Goal: Find specific page/section: Find specific page/section

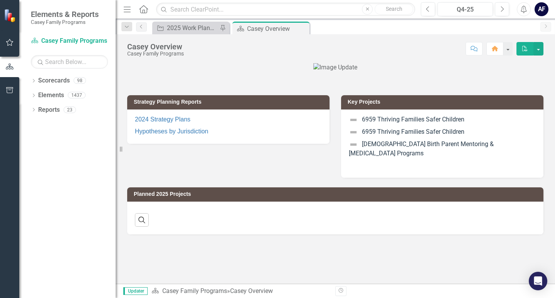
click at [34, 81] on icon at bounding box center [34, 80] width 2 height 3
click at [52, 95] on link "Casey Family Programs" at bounding box center [78, 95] width 73 height 9
click at [36, 94] on icon "Dropdown" at bounding box center [38, 95] width 6 height 5
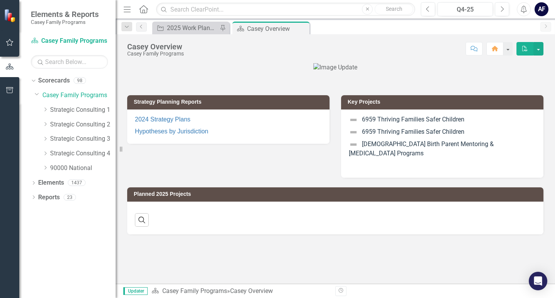
click at [46, 124] on icon "Dropdown" at bounding box center [45, 124] width 6 height 5
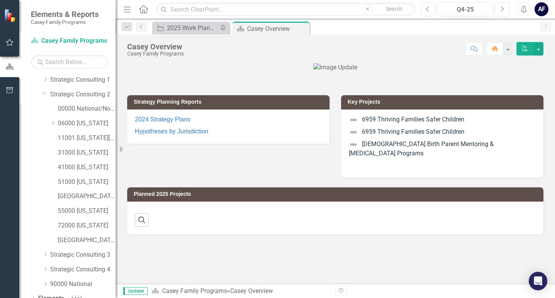
scroll to position [39, 0]
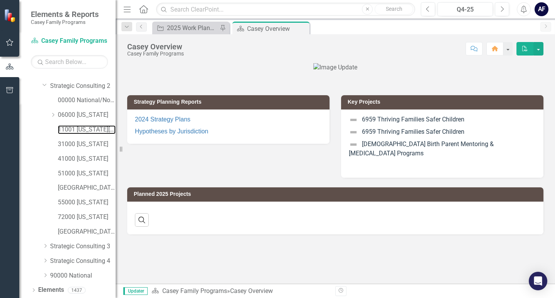
click at [73, 126] on link "11001 [US_STATE][GEOGRAPHIC_DATA]" at bounding box center [87, 129] width 58 height 9
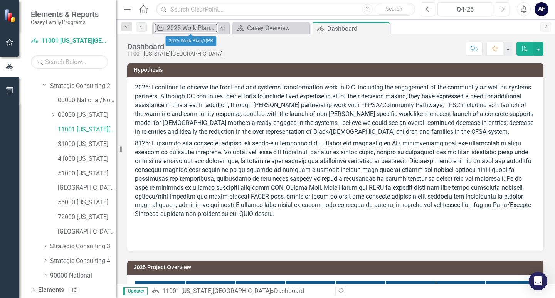
click at [191, 26] on div "2025 Work Plan/QPR" at bounding box center [192, 28] width 51 height 10
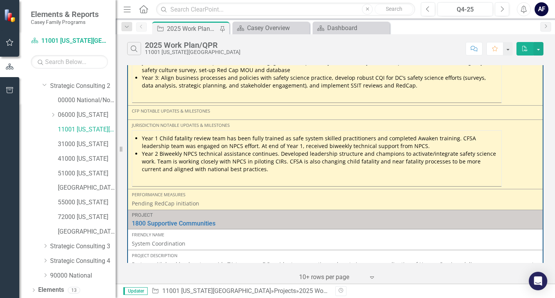
scroll to position [1202, 0]
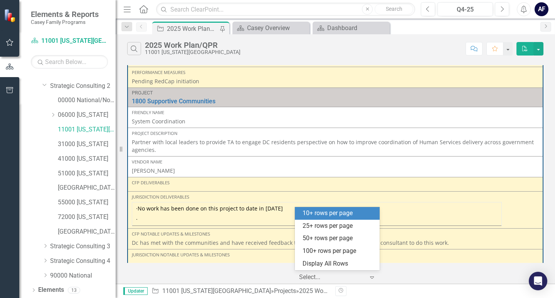
click at [335, 275] on div at bounding box center [332, 277] width 66 height 10
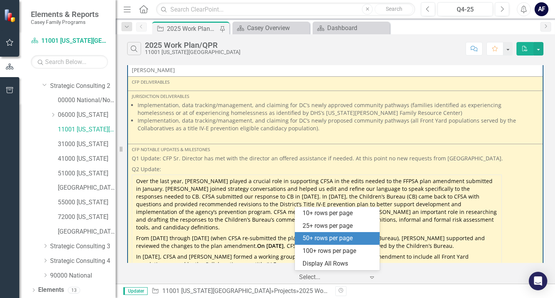
scroll to position [0, 0]
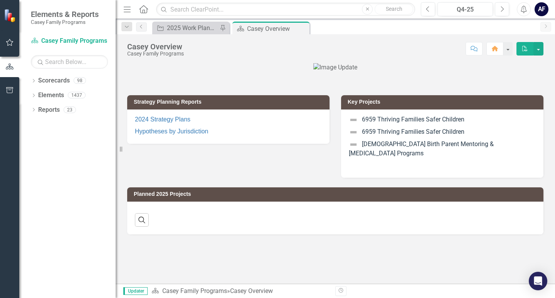
click at [267, 24] on div "icon.bolt Your timezone is currently set to EST (UTC-04:00), which is not align…" at bounding box center [277, 42] width 123 height 73
